Goal: Information Seeking & Learning: Learn about a topic

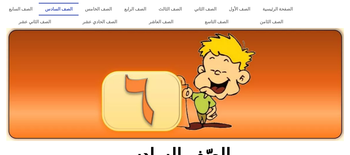
scroll to position [151, 0]
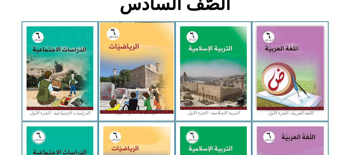
click at [130, 60] on img at bounding box center [137, 67] width 74 height 91
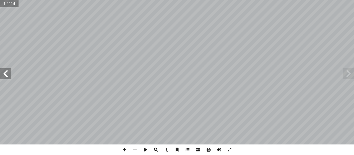
click at [2, 74] on span at bounding box center [5, 73] width 11 height 11
click at [4, 74] on span at bounding box center [5, 73] width 11 height 11
click at [7, 73] on span at bounding box center [5, 73] width 11 height 11
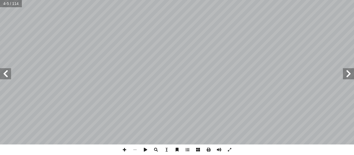
click at [7, 73] on span at bounding box center [5, 73] width 11 height 11
click at [9, 75] on span at bounding box center [5, 73] width 11 height 11
click at [123, 149] on span at bounding box center [124, 149] width 11 height 11
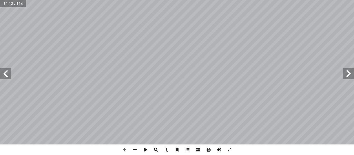
click at [3, 70] on span at bounding box center [5, 73] width 11 height 11
click at [127, 149] on span at bounding box center [124, 149] width 11 height 11
click at [6, 78] on span at bounding box center [5, 73] width 11 height 11
click at [348, 75] on span at bounding box center [348, 73] width 11 height 11
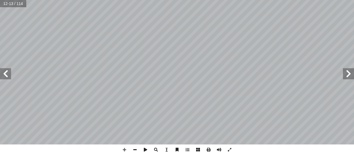
click at [5, 70] on span at bounding box center [5, 73] width 11 height 11
